Goal: Task Accomplishment & Management: Use online tool/utility

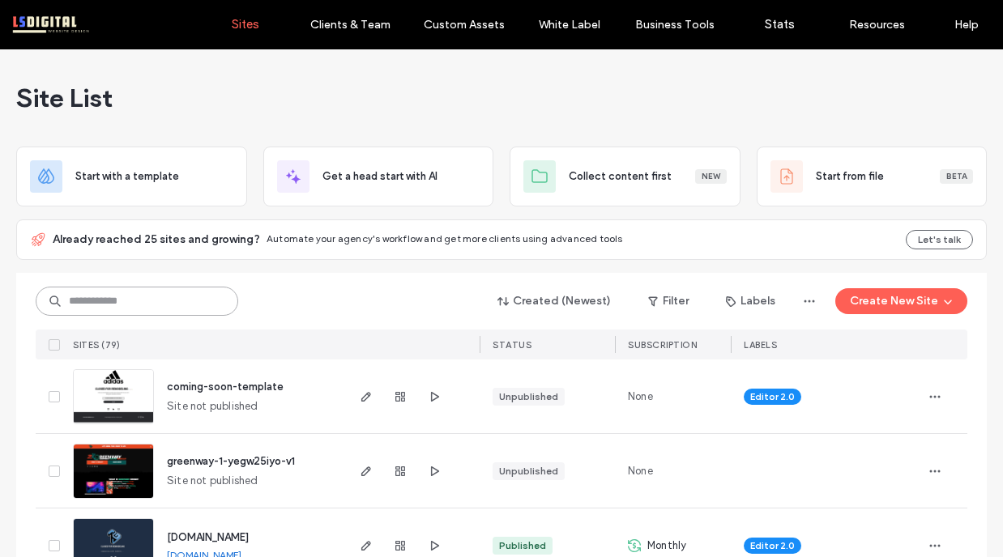
click at [177, 310] on input at bounding box center [137, 301] width 203 height 29
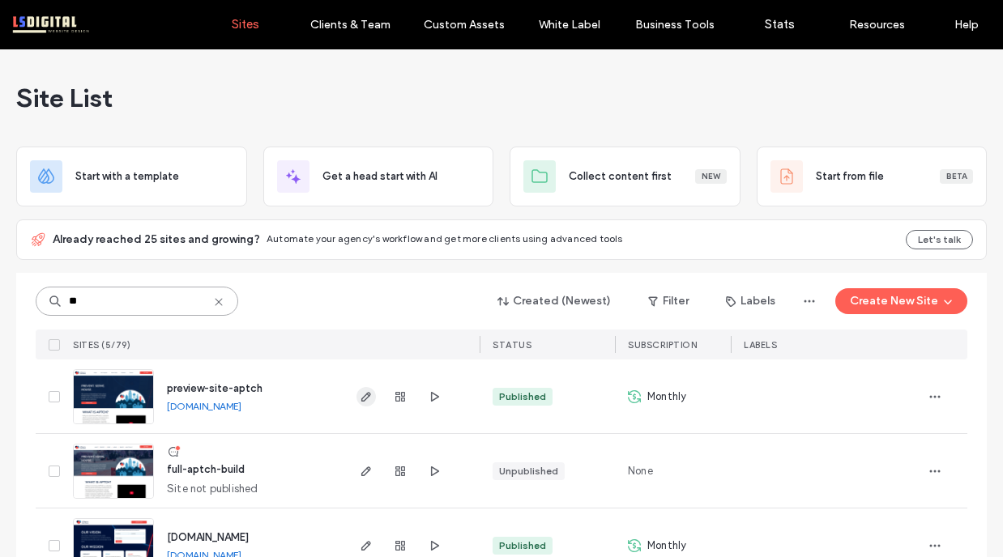
type input "**"
click at [361, 395] on use "button" at bounding box center [366, 397] width 10 height 10
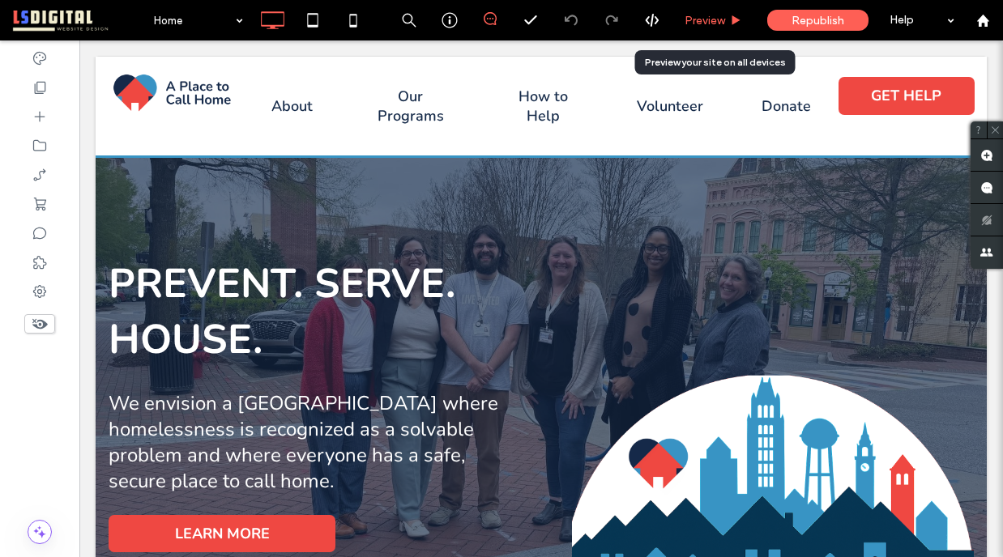
click at [705, 17] on span "Preview" at bounding box center [705, 21] width 41 height 14
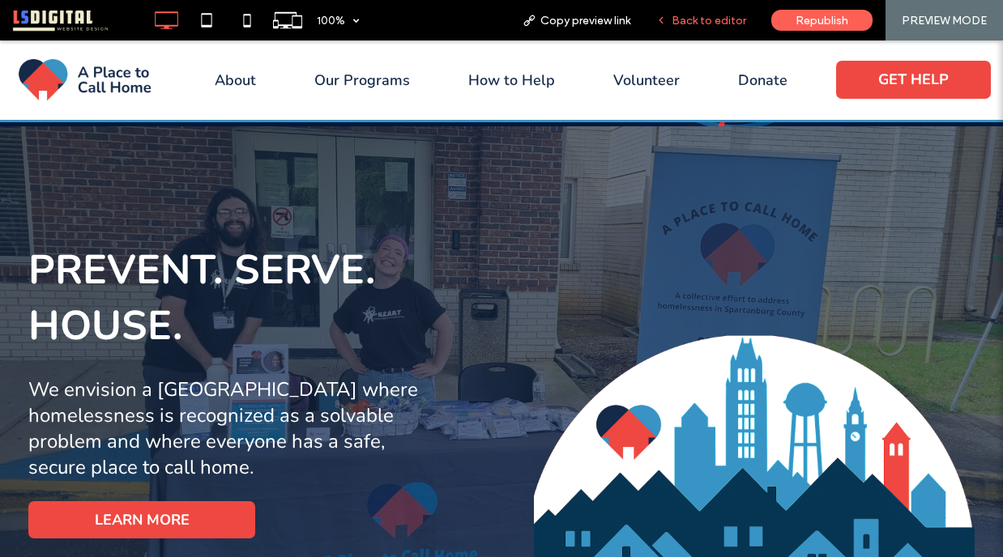
click at [721, 12] on div "Back to editor" at bounding box center [701, 20] width 116 height 41
click at [704, 26] on span "Back to editor" at bounding box center [709, 21] width 75 height 14
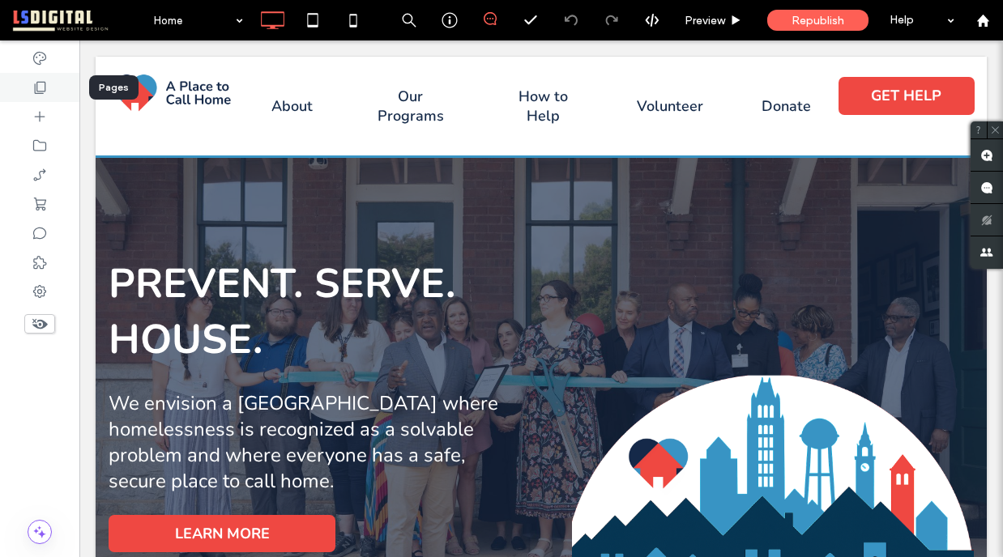
click at [41, 92] on icon at bounding box center [40, 87] width 16 height 16
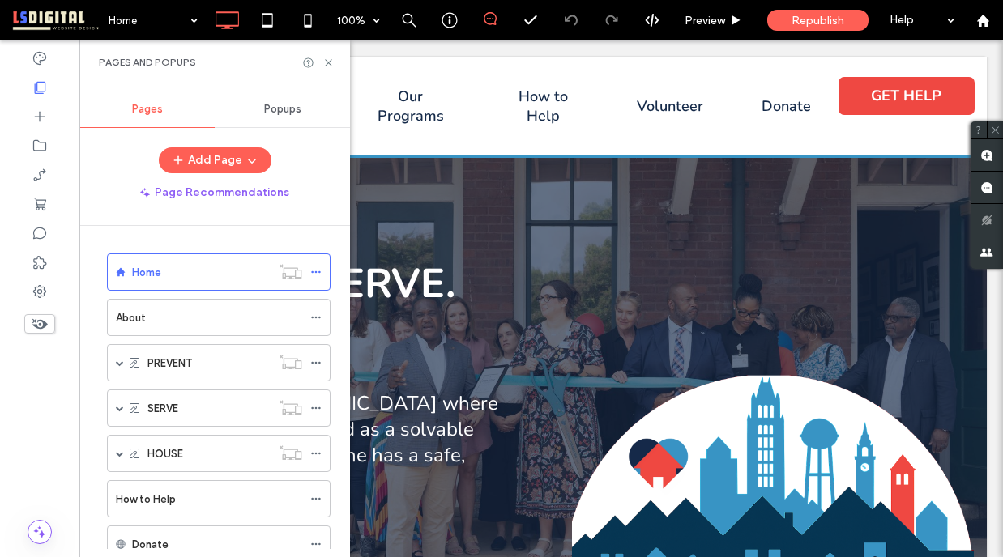
click at [156, 328] on div "About" at bounding box center [209, 318] width 186 height 36
click at [327, 62] on icon at bounding box center [328, 63] width 12 height 12
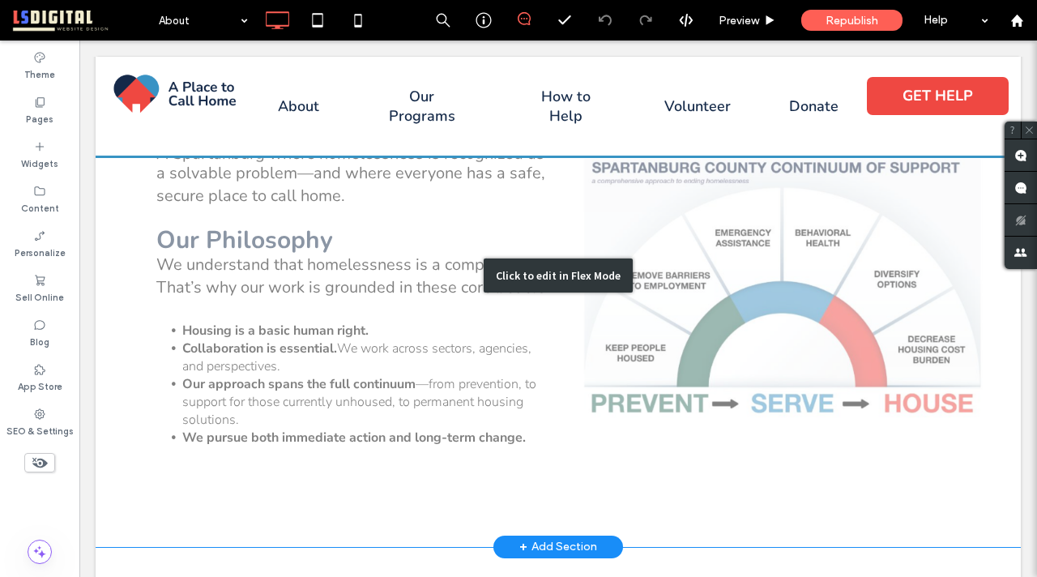
scroll to position [374, 0]
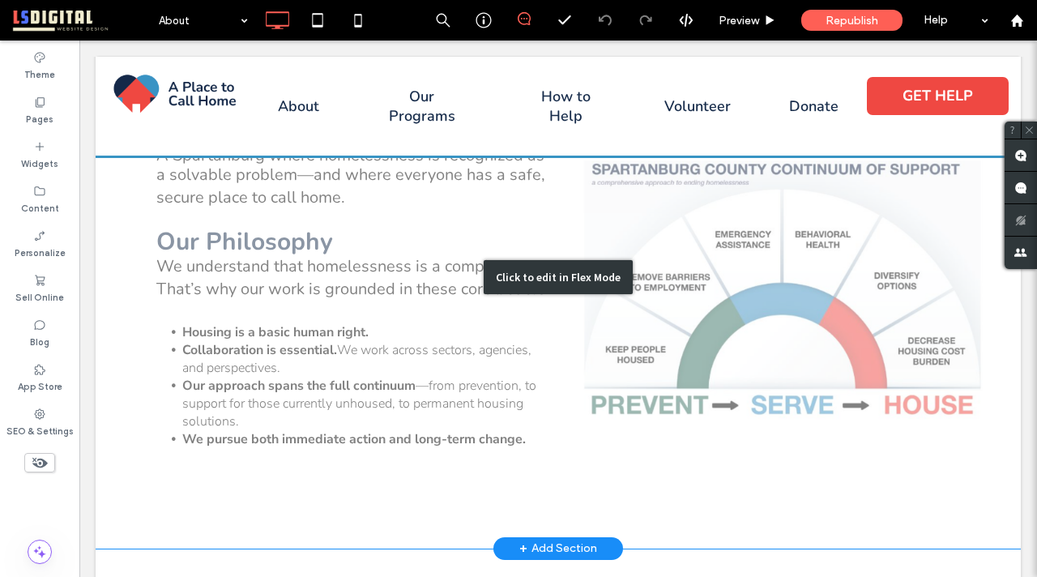
click at [694, 276] on div "Click to edit in Flex Mode" at bounding box center [558, 277] width 925 height 542
click at [694, 277] on img at bounding box center [782, 292] width 399 height 513
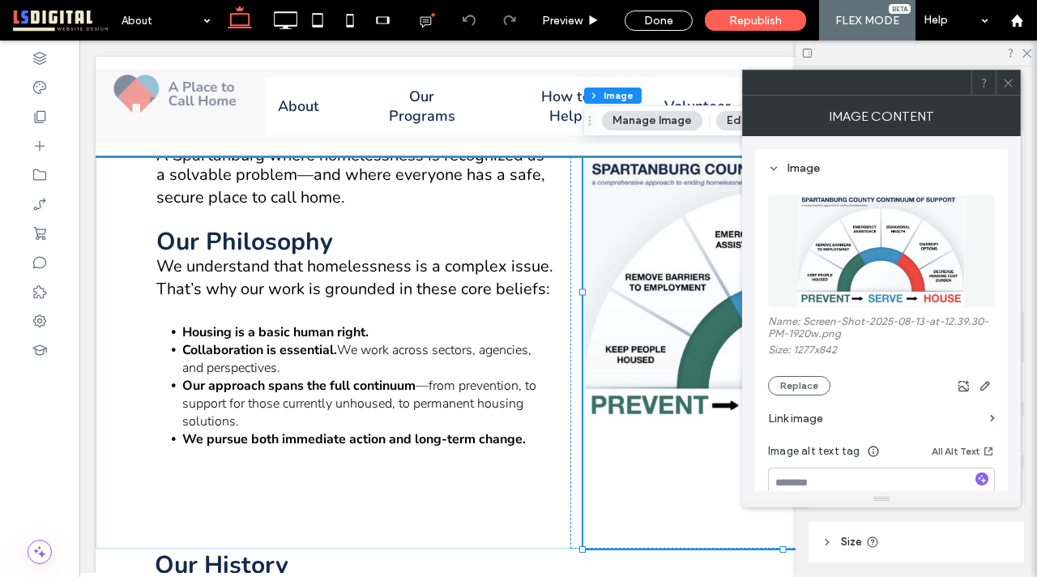
click at [1002, 85] on icon at bounding box center [1008, 83] width 12 height 12
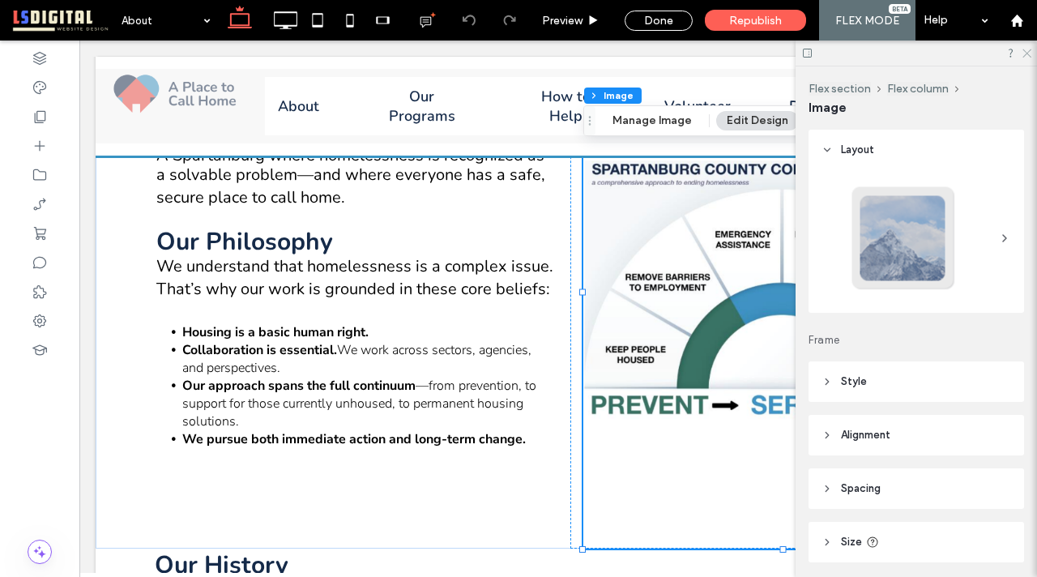
click at [1002, 57] on icon at bounding box center [1026, 52] width 11 height 11
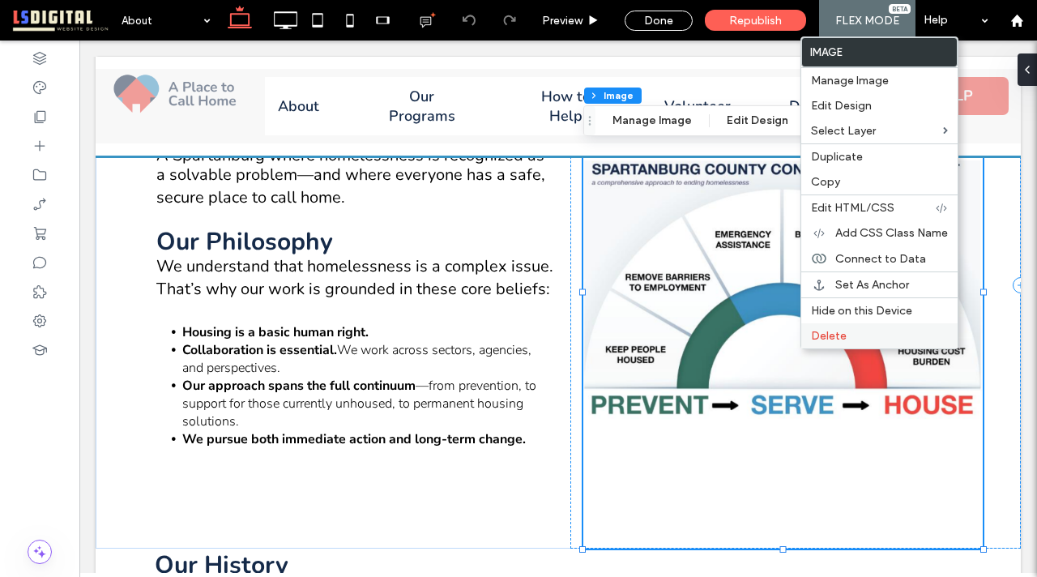
click at [882, 339] on label "Delete" at bounding box center [879, 336] width 137 height 14
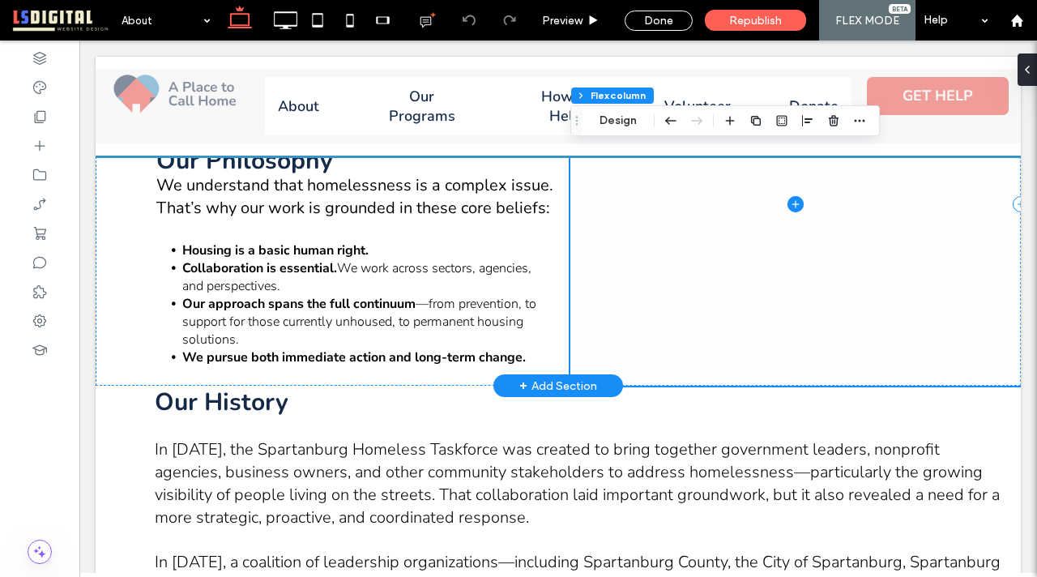
scroll to position [291, 0]
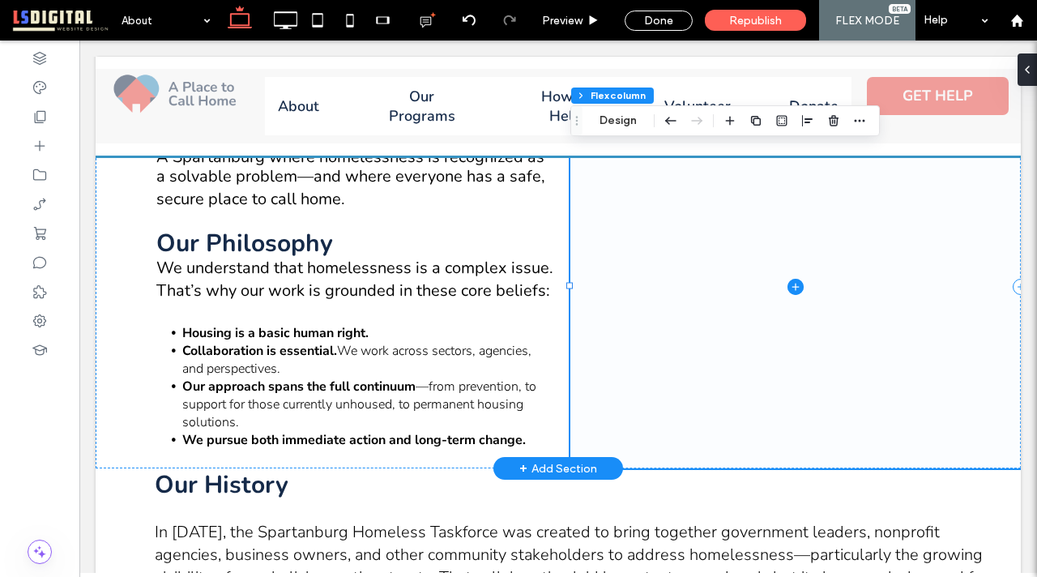
click at [796, 285] on icon at bounding box center [796, 287] width 16 height 16
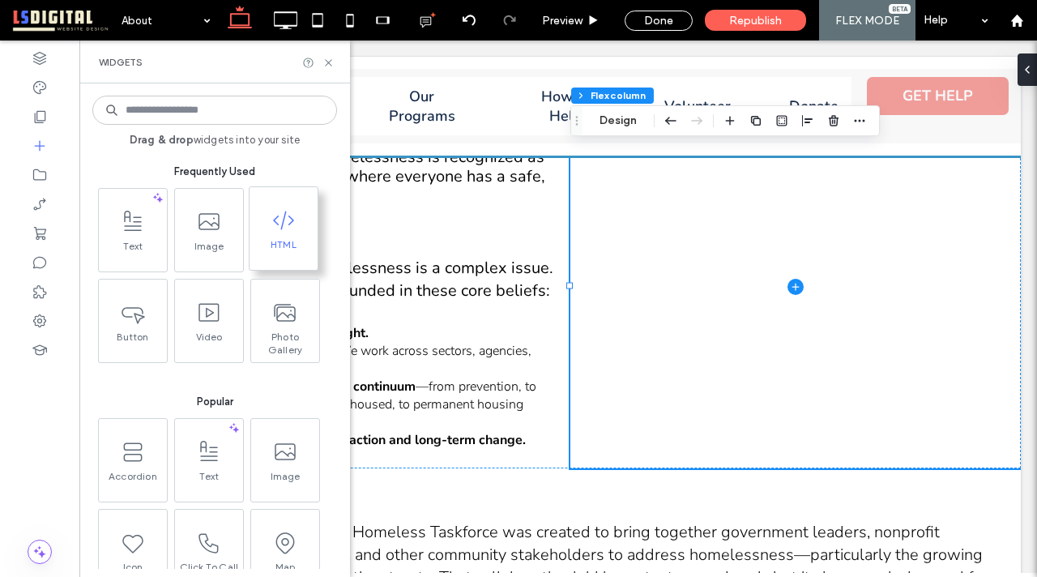
click at [296, 242] on span "HTML" at bounding box center [284, 249] width 68 height 23
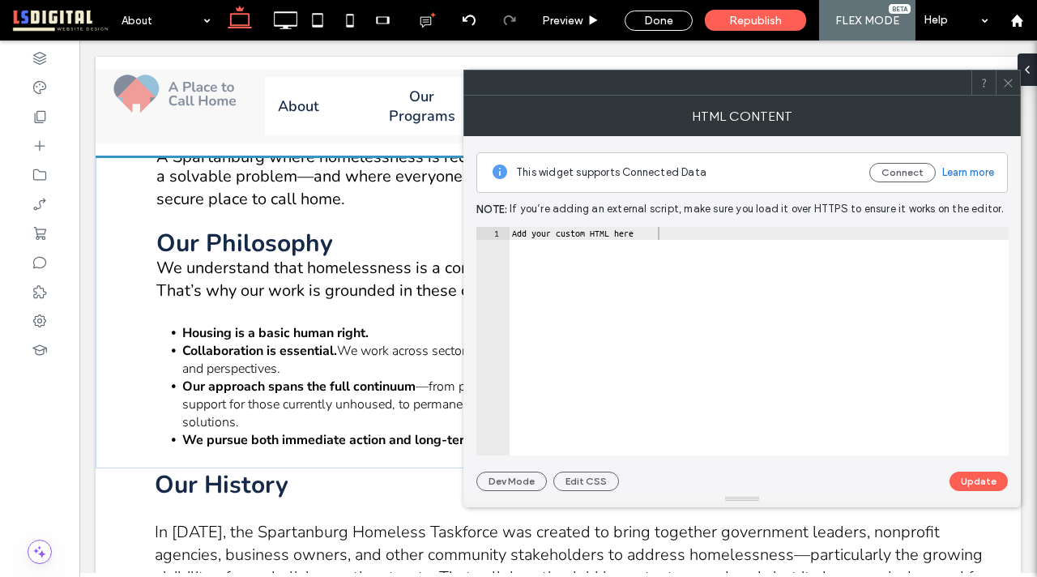
type textarea "**********"
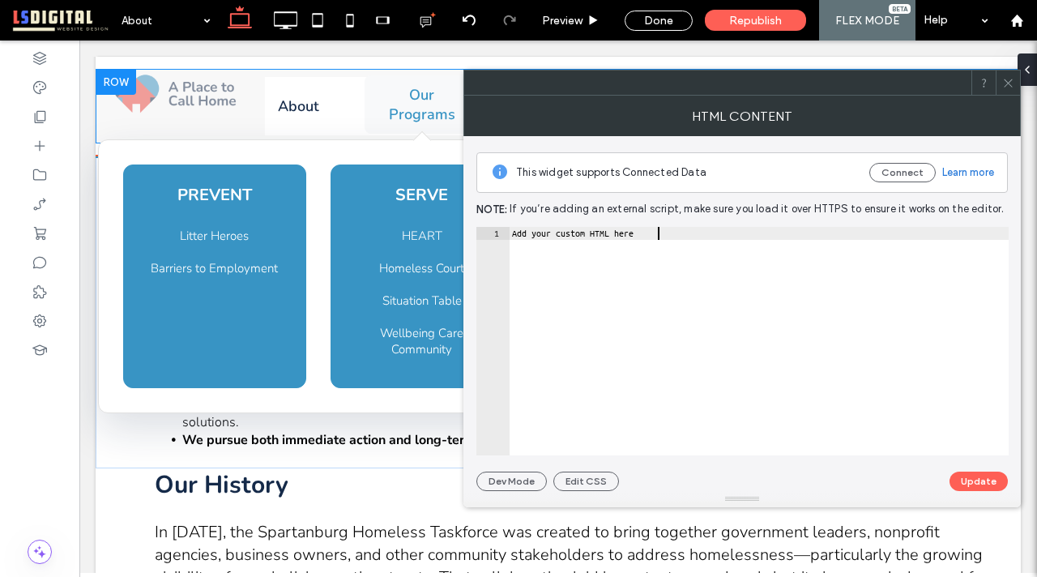
drag, startPoint x: 772, startPoint y: 287, endPoint x: 651, endPoint y: 248, distance: 126.8
paste textarea "**********"
type textarea "**********"
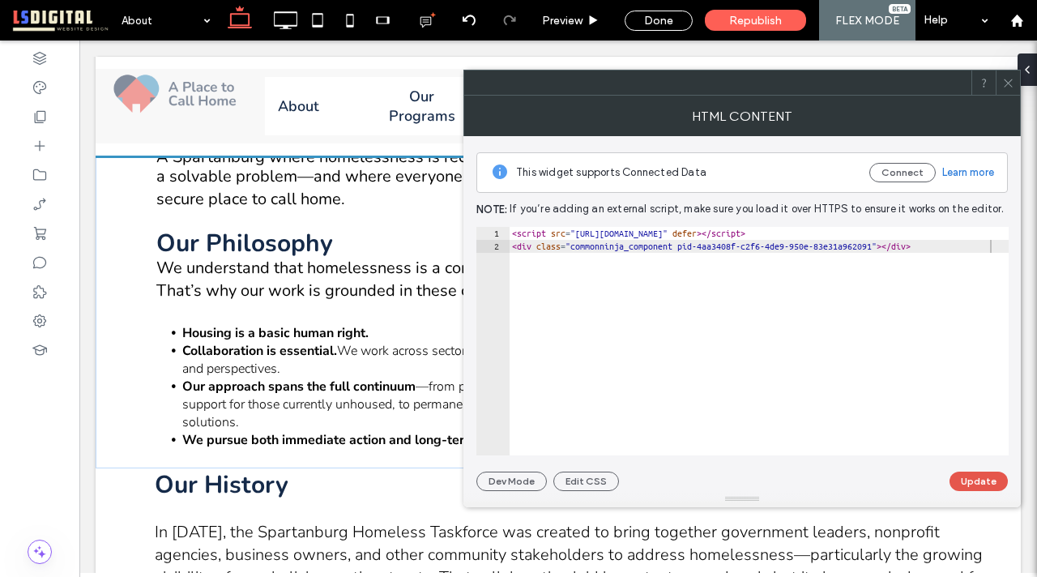
click at [980, 483] on button "Update" at bounding box center [979, 481] width 58 height 19
click at [1002, 84] on icon at bounding box center [1008, 83] width 12 height 12
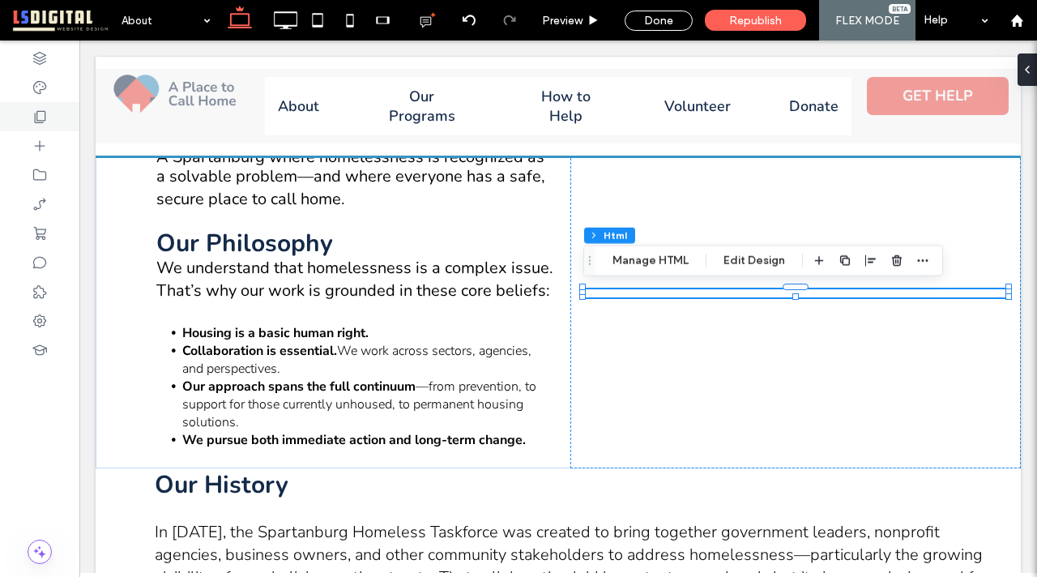
click at [31, 116] on div at bounding box center [39, 116] width 79 height 29
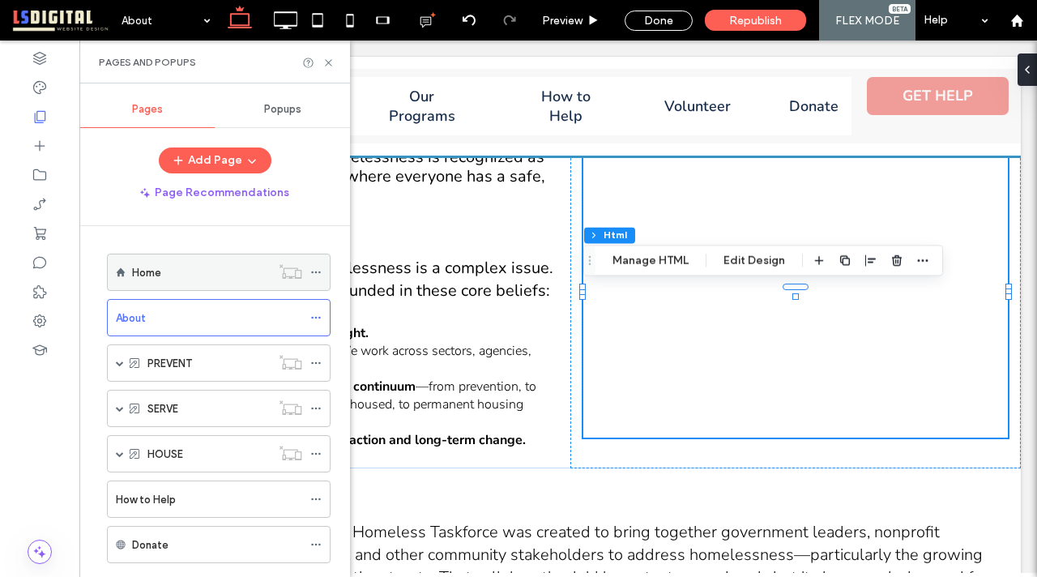
click at [184, 284] on div "Home" at bounding box center [201, 272] width 139 height 36
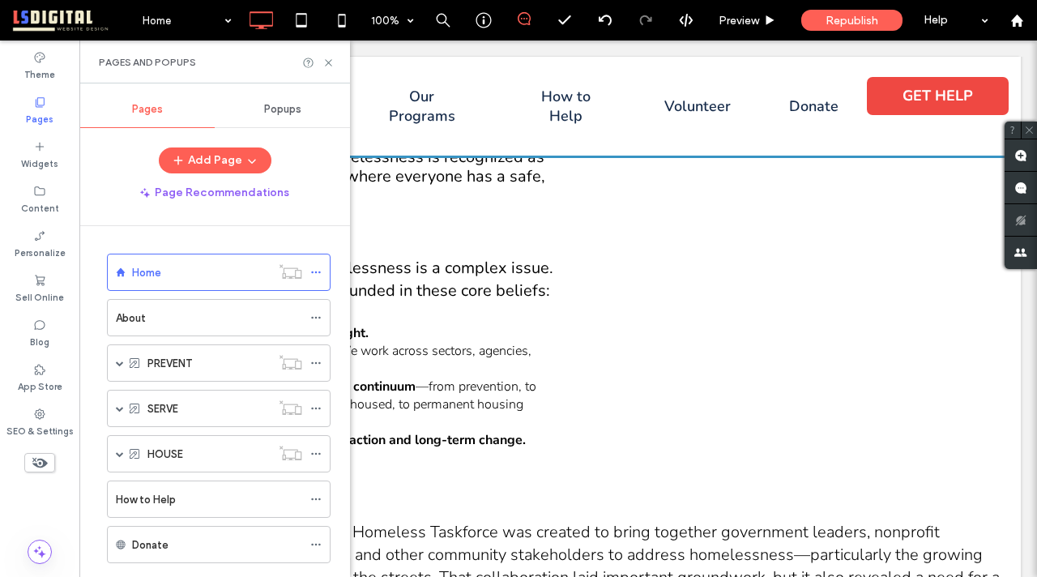
click at [185, 314] on div at bounding box center [518, 288] width 1037 height 577
click at [186, 322] on div "About" at bounding box center [209, 318] width 186 height 17
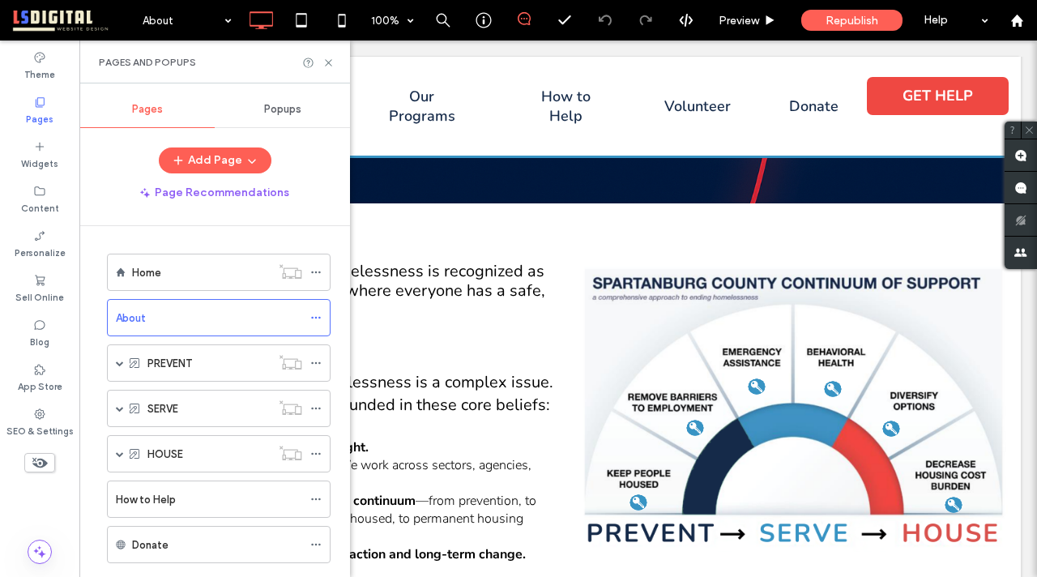
scroll to position [217, 0]
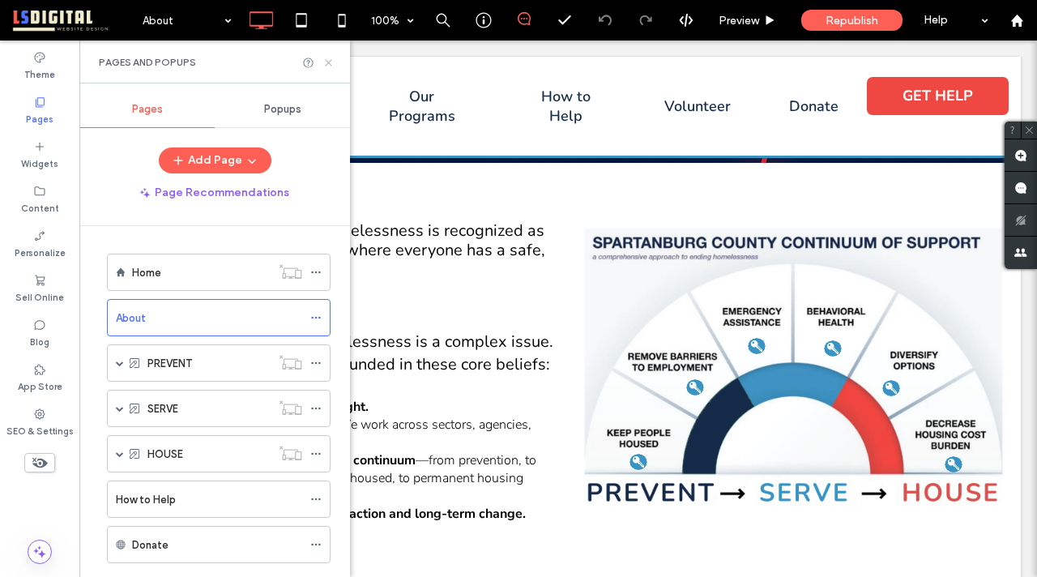
click at [327, 62] on use at bounding box center [328, 62] width 6 height 6
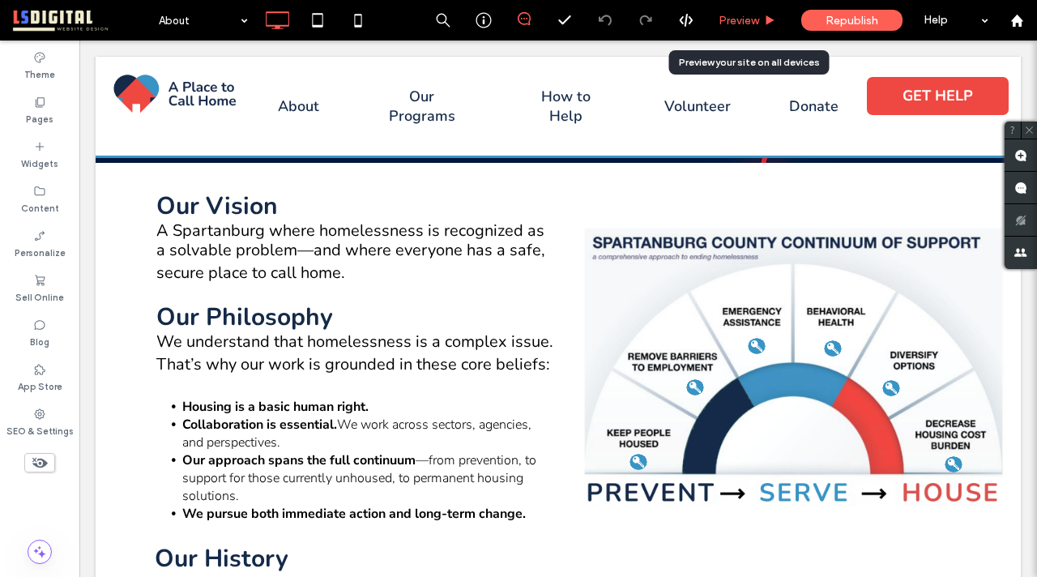
click at [757, 23] on span "Preview" at bounding box center [739, 21] width 41 height 14
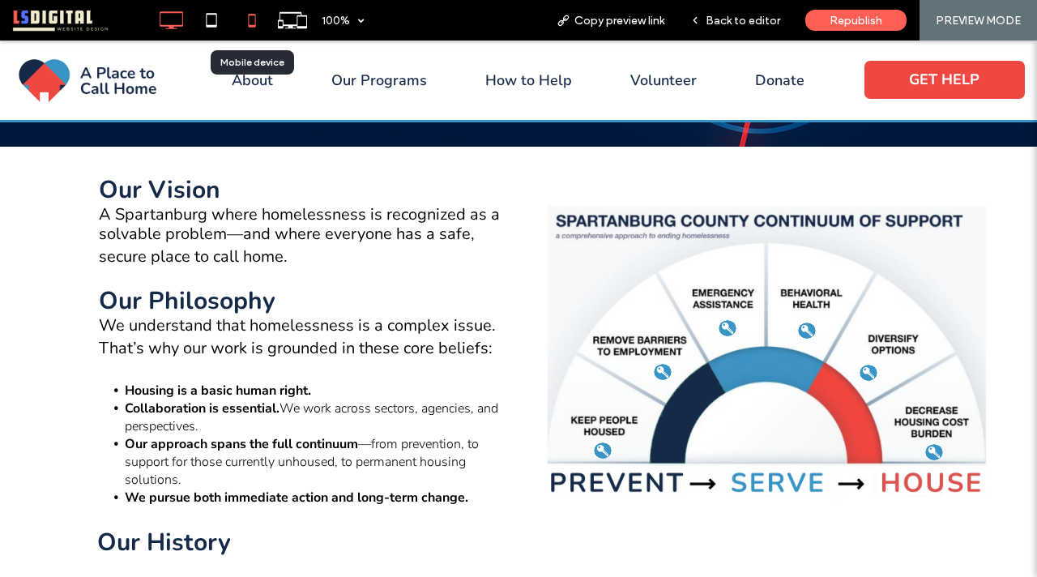
click at [248, 23] on use at bounding box center [251, 20] width 7 height 13
